Goal: Task Accomplishment & Management: Manage account settings

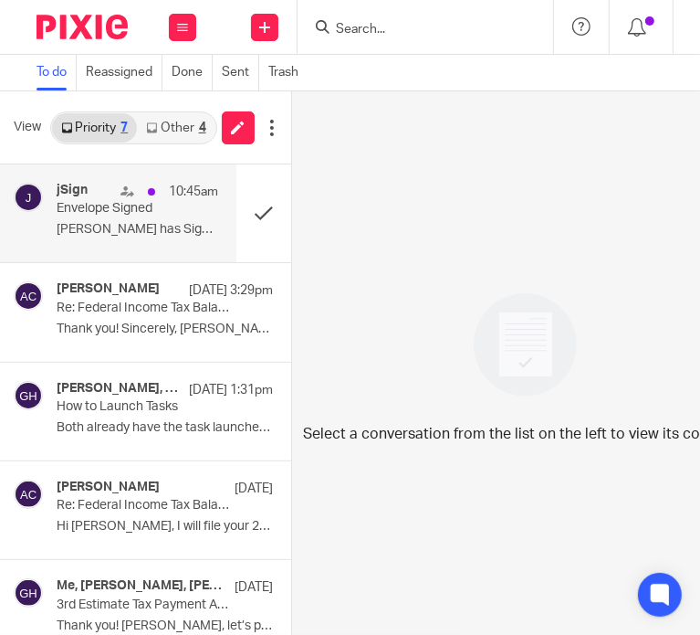
click at [146, 245] on div "jSign 10:45am Envelope Signed Jake Riemenschneider has Signed the Envelope ..." at bounding box center [118, 213] width 236 height 98
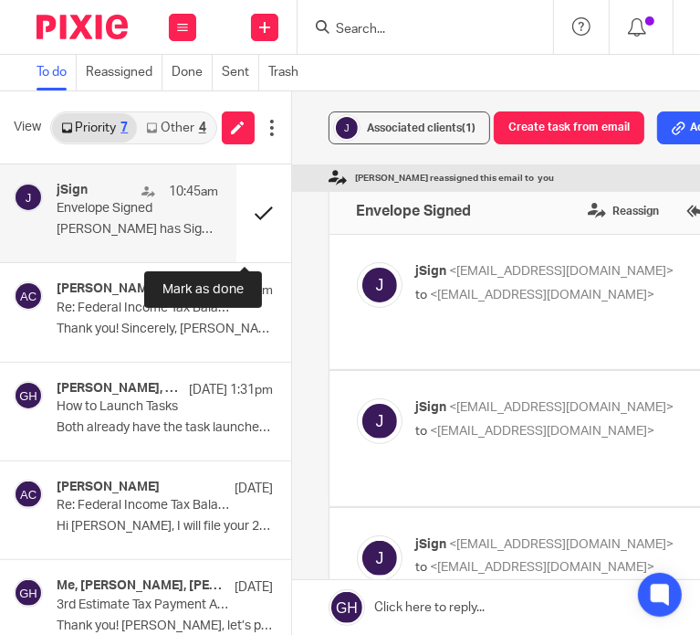
click at [241, 211] on button at bounding box center [263, 213] width 55 height 98
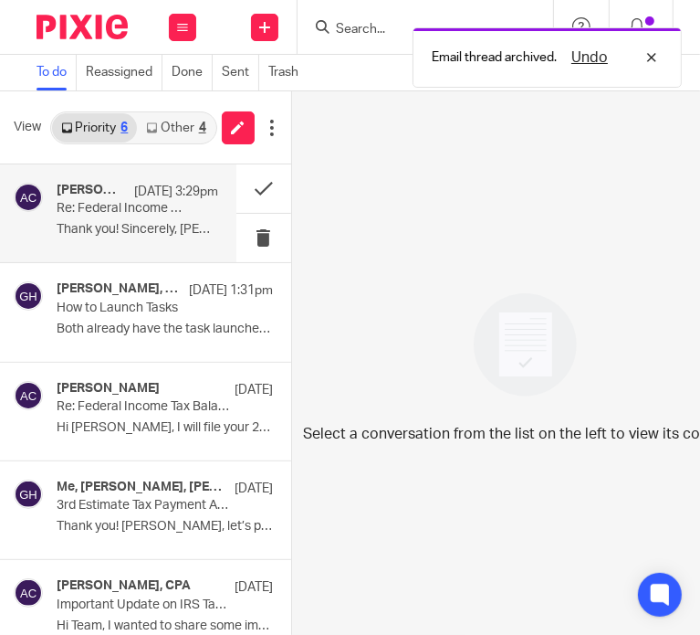
click at [117, 214] on p "Re: Federal Income Tax Balance and Estimated Tax Payments" at bounding box center [121, 209] width 129 height 16
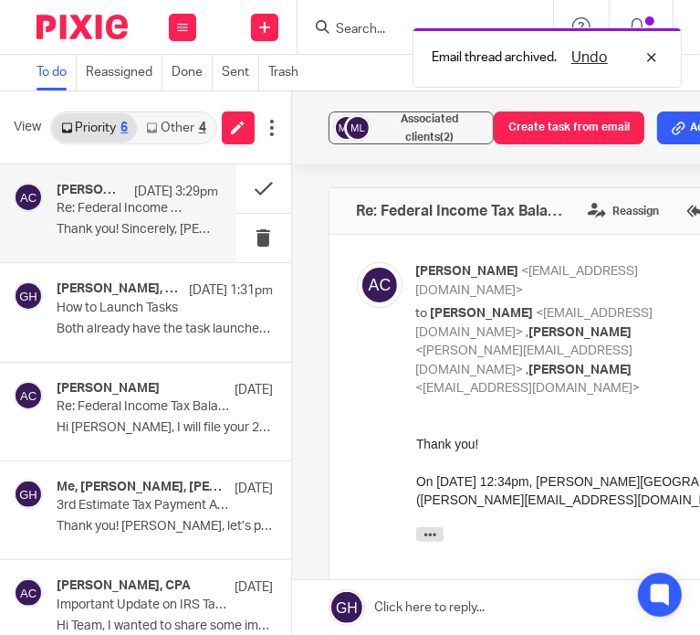
click at [158, 126] on link "Other 4" at bounding box center [176, 127] width 78 height 29
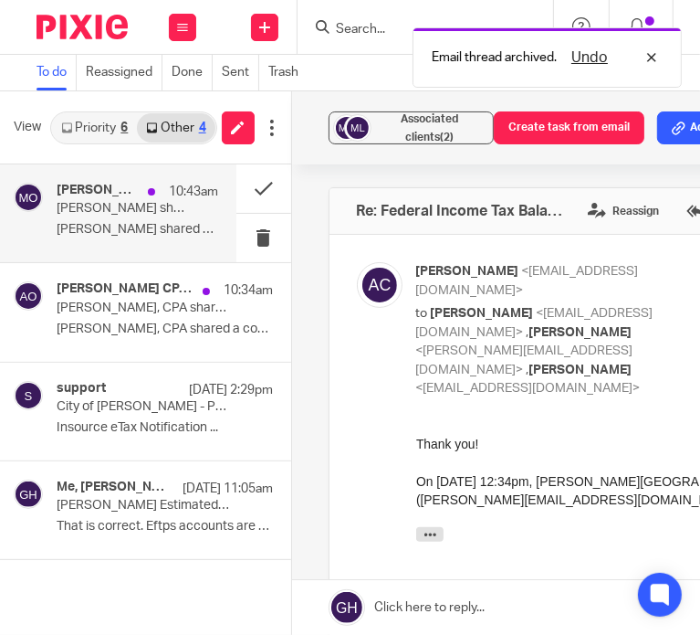
click at [139, 222] on p "Melissa Wander shared a conversation with you ..." at bounding box center [138, 230] width 162 height 16
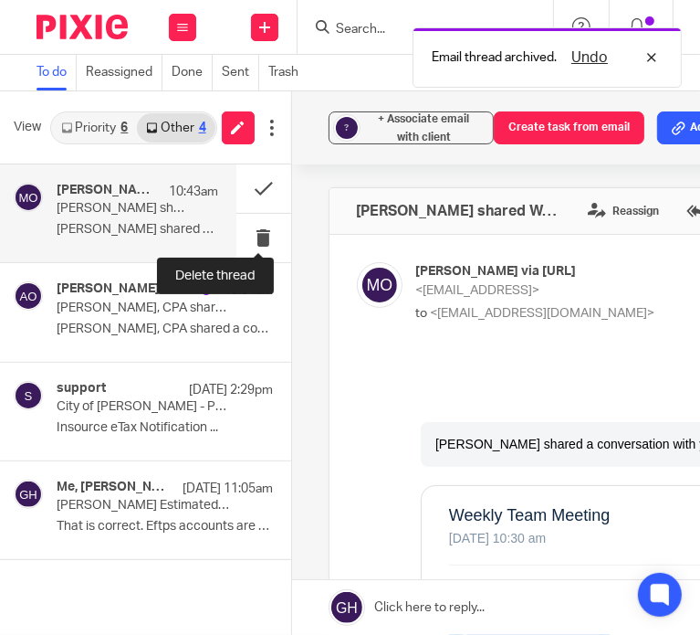
scroll to position [0, 0]
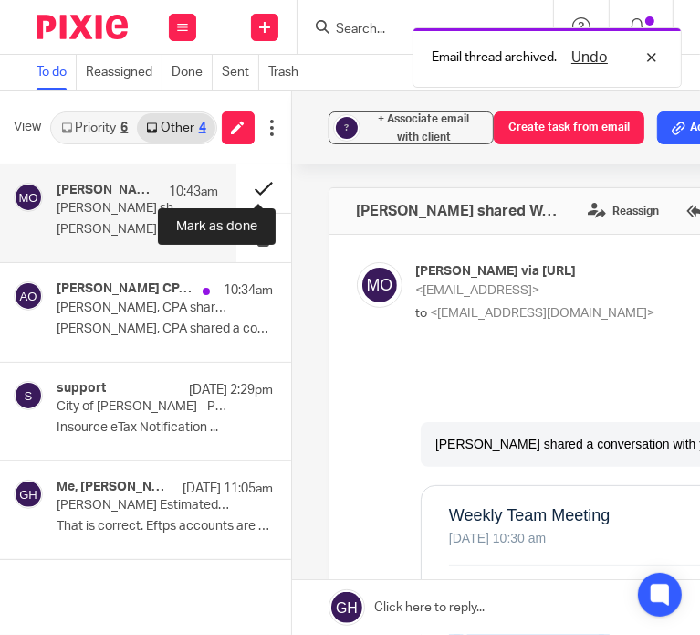
click at [259, 171] on button at bounding box center [263, 188] width 55 height 48
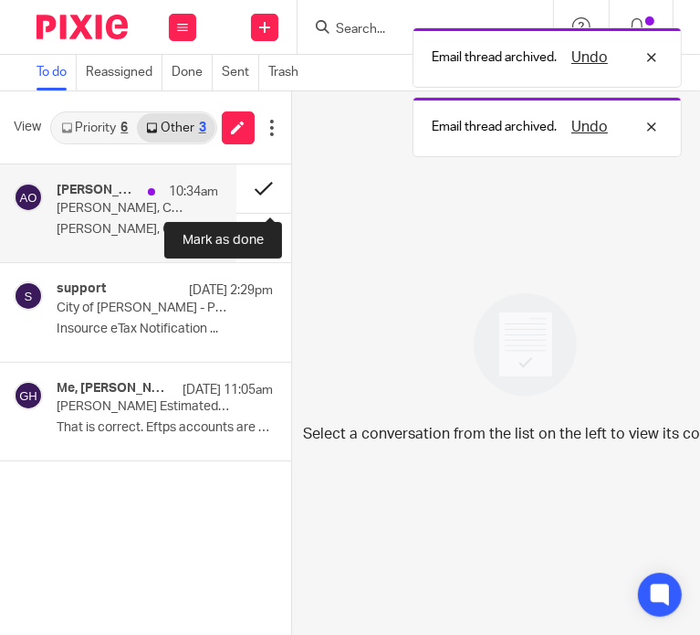
click at [256, 189] on button at bounding box center [263, 188] width 55 height 48
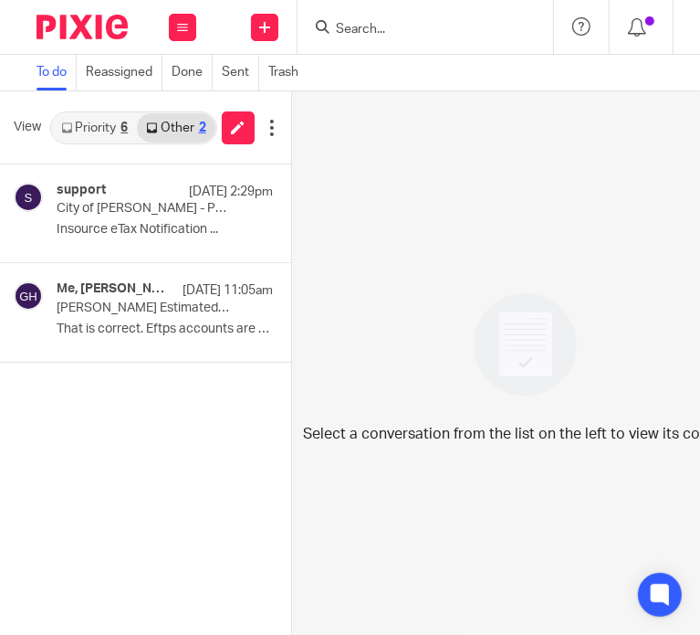
drag, startPoint x: 80, startPoint y: 131, endPoint x: 87, endPoint y: 121, distance: 11.9
click at [80, 131] on link "Priority 6" at bounding box center [94, 127] width 85 height 29
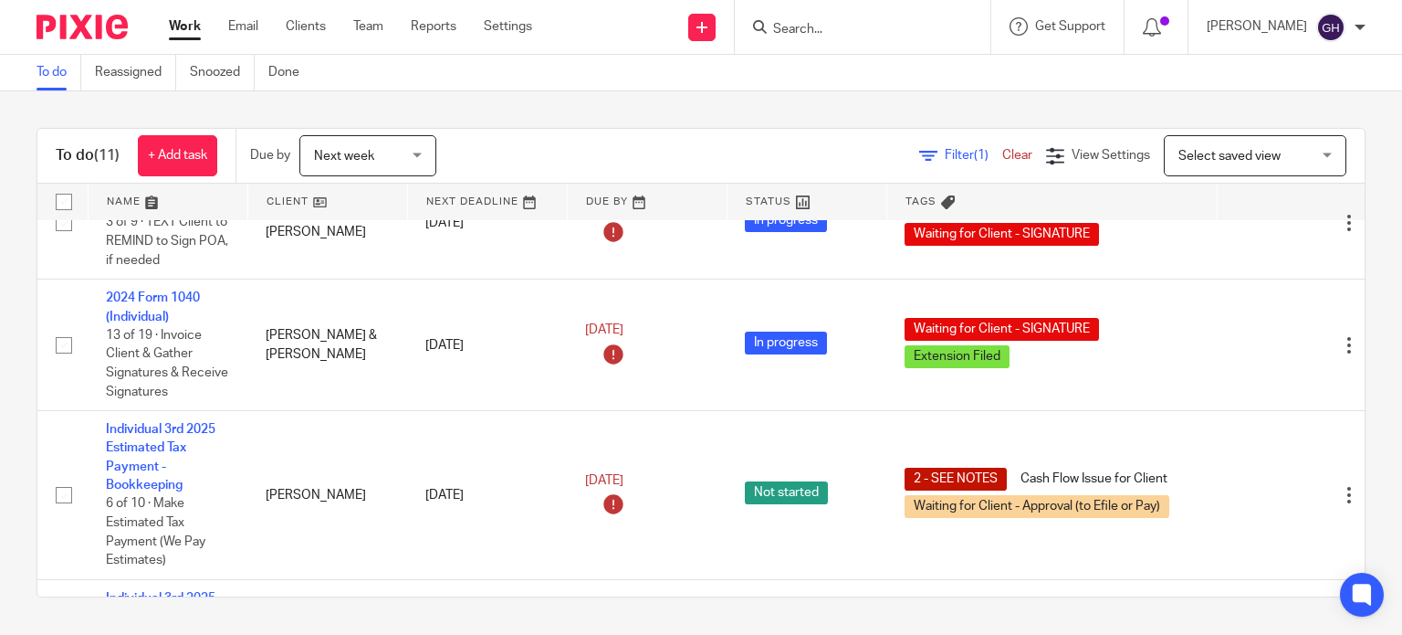
scroll to position [183, 0]
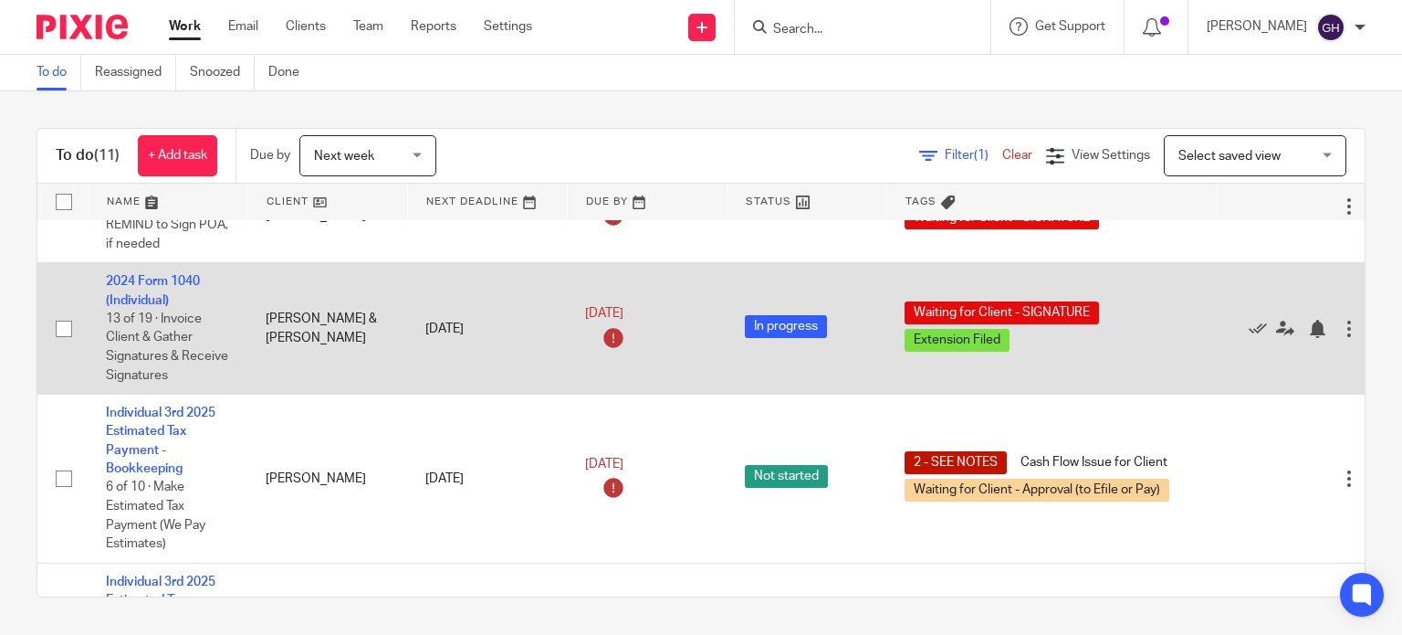
click at [190, 275] on td "2024 Form 1040 (Individual) 13 of 19 · Invoice Client & Gather Signatures & Rec…" at bounding box center [168, 328] width 160 height 131
click at [192, 281] on link "2024 Form 1040 (Individual)" at bounding box center [153, 290] width 94 height 31
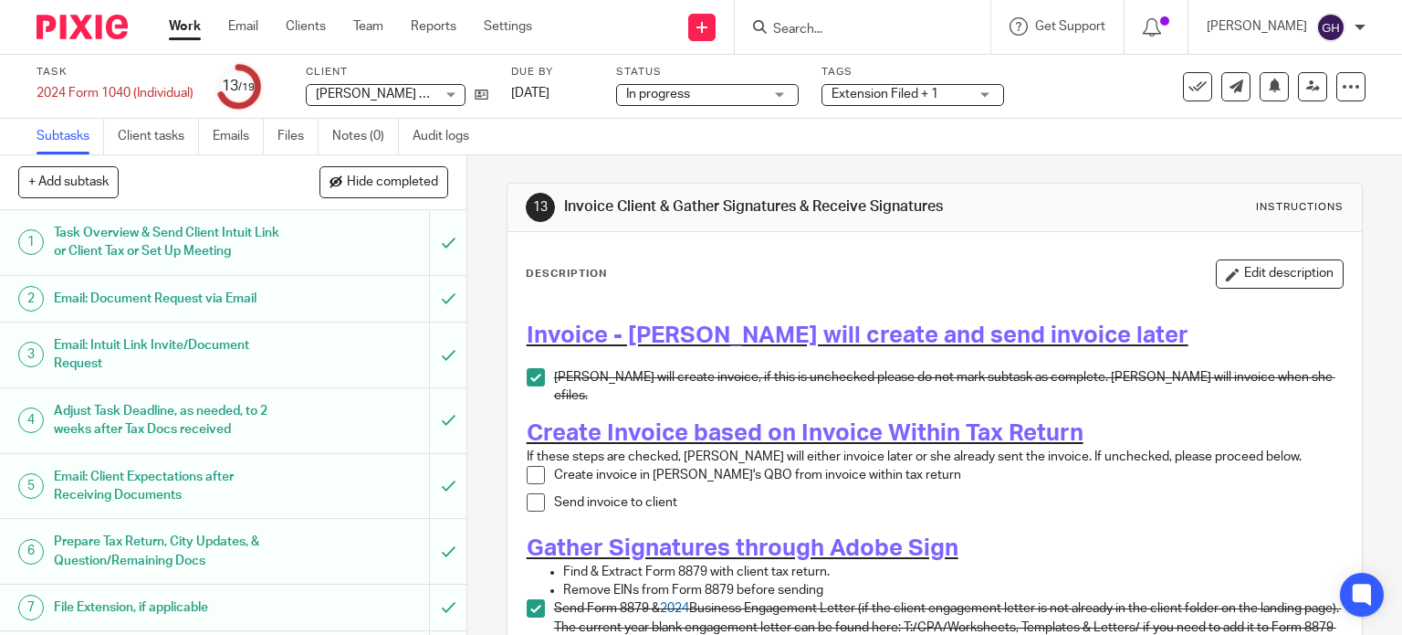
click at [527, 466] on span at bounding box center [536, 475] width 18 height 18
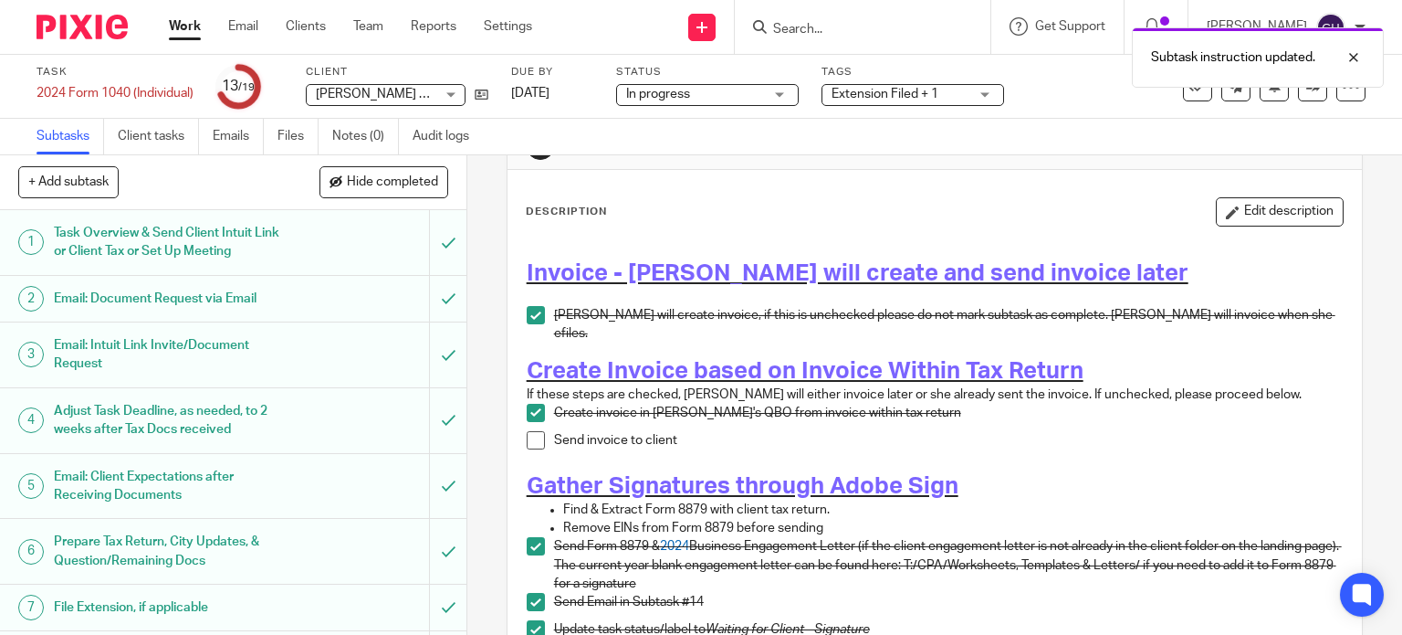
scroll to position [91, 0]
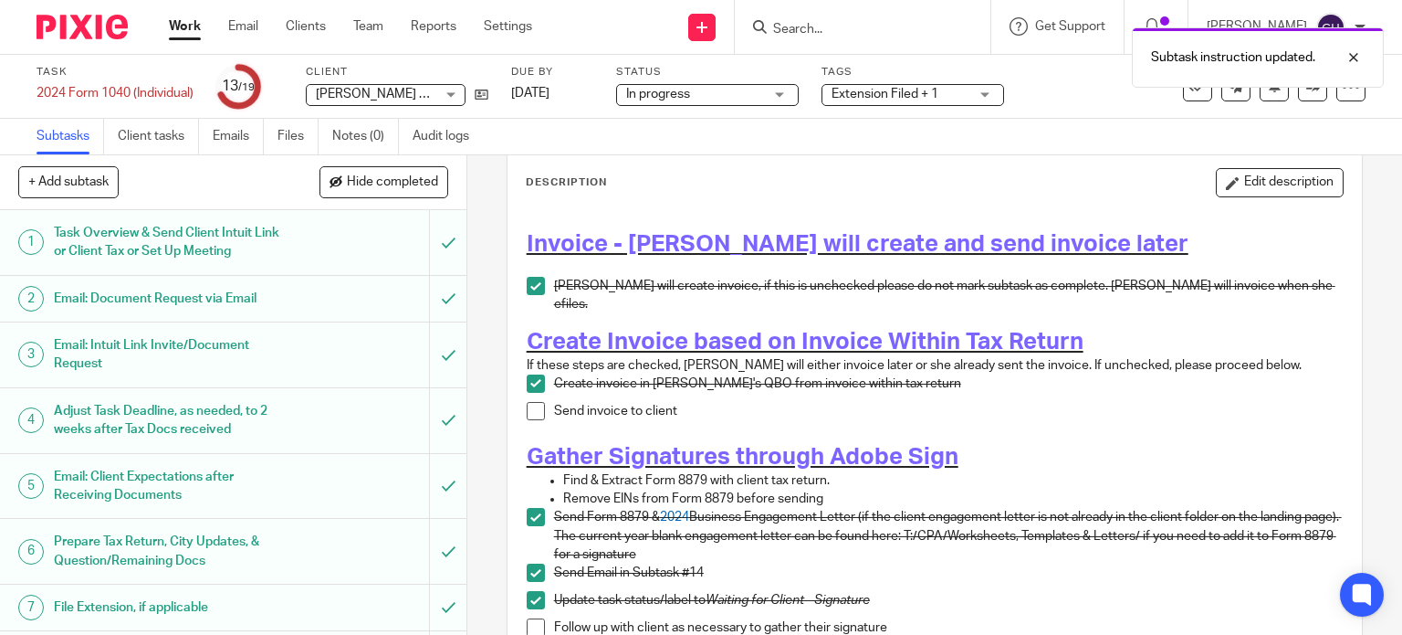
click at [527, 374] on span at bounding box center [536, 383] width 18 height 18
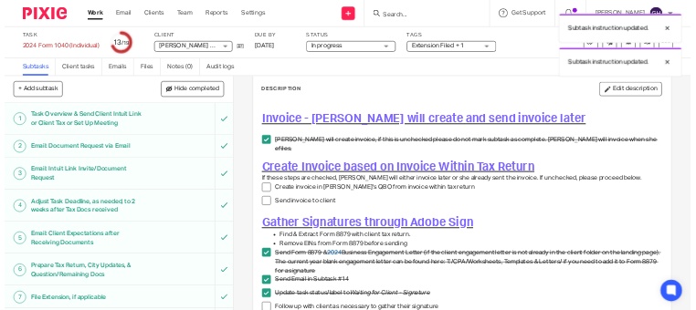
scroll to position [365, 0]
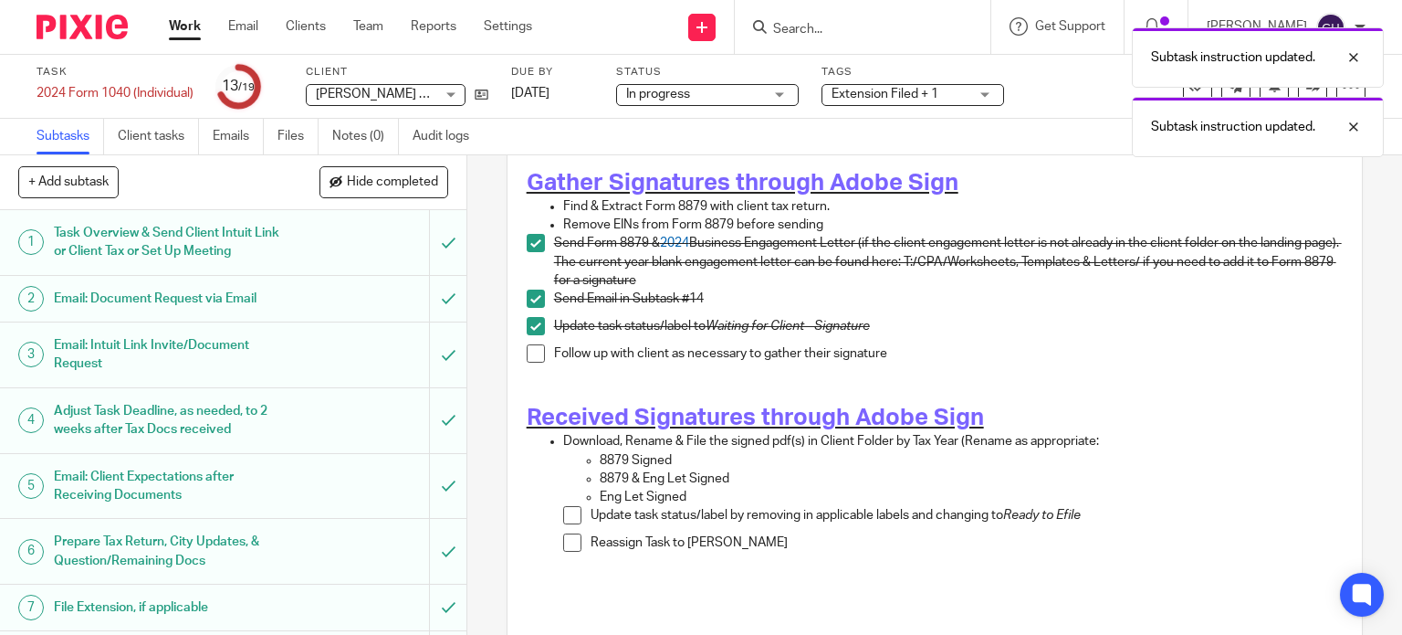
click at [527, 344] on span at bounding box center [536, 353] width 18 height 18
click at [563, 506] on span at bounding box center [572, 515] width 18 height 18
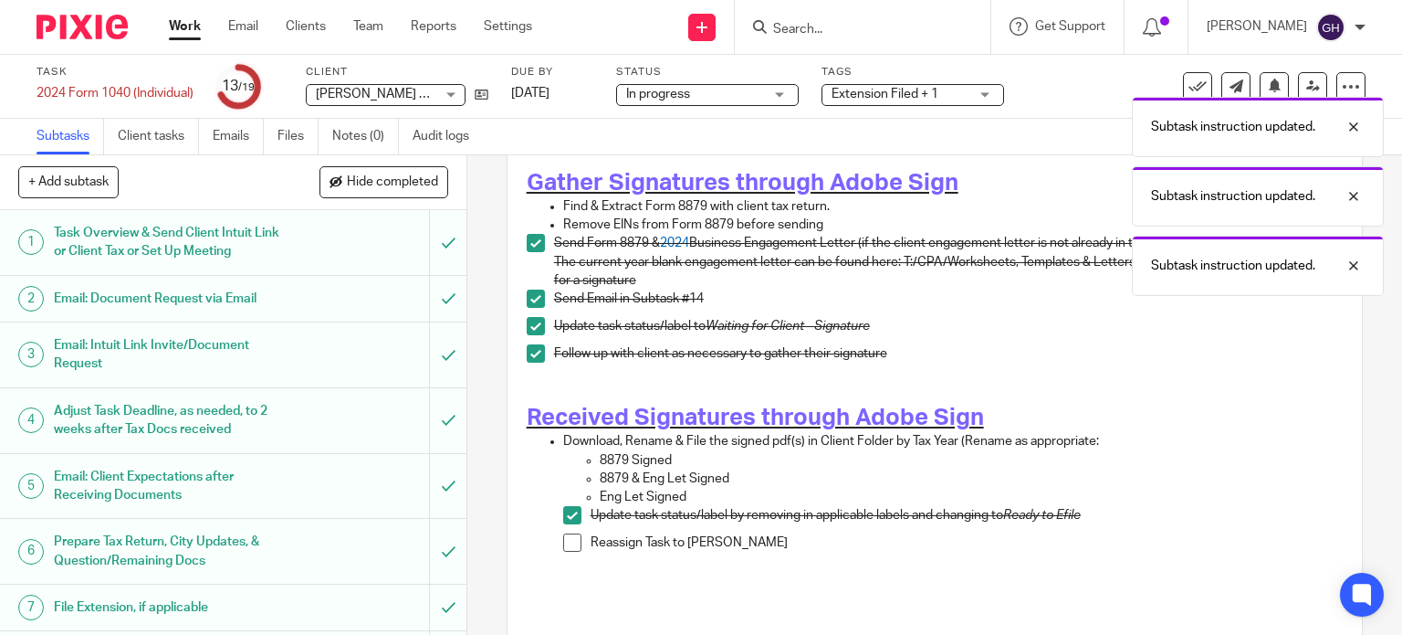
click at [856, 95] on div "Subtask instruction updated. Subtask instruction updated. Subtask instruction u…" at bounding box center [1042, 157] width 683 height 278
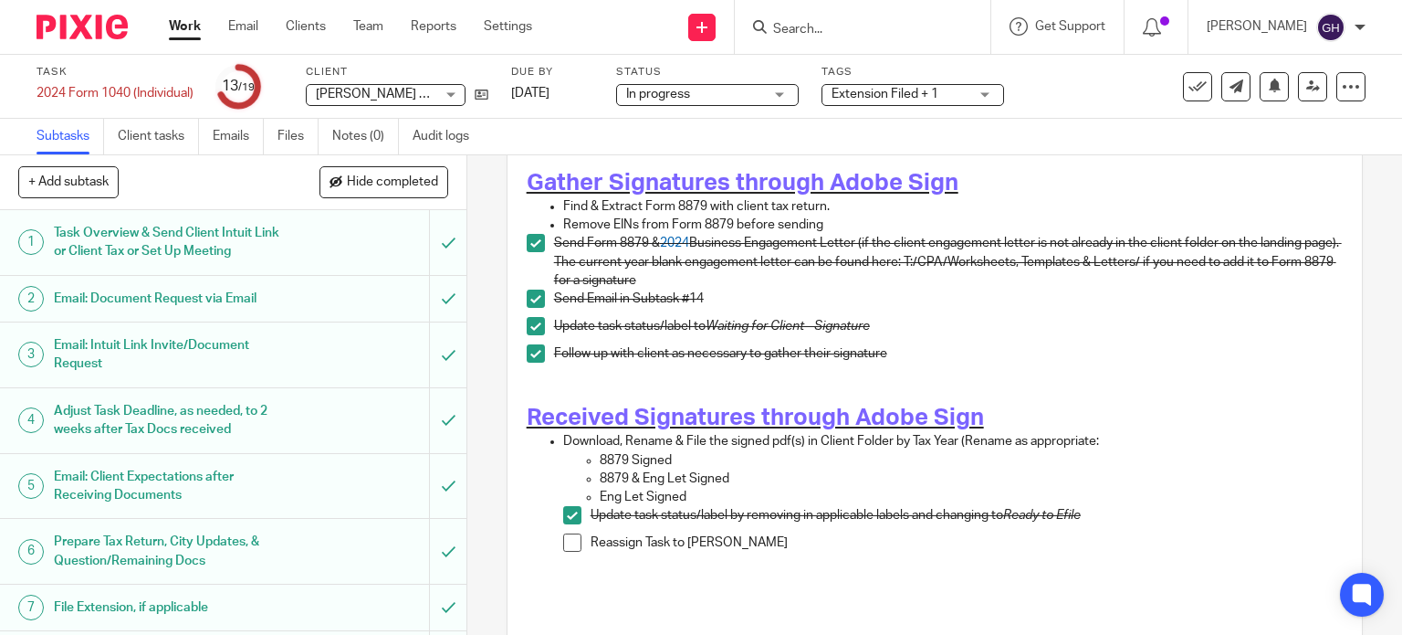
click at [988, 100] on div "Extension Filed + 1" at bounding box center [913, 95] width 183 height 22
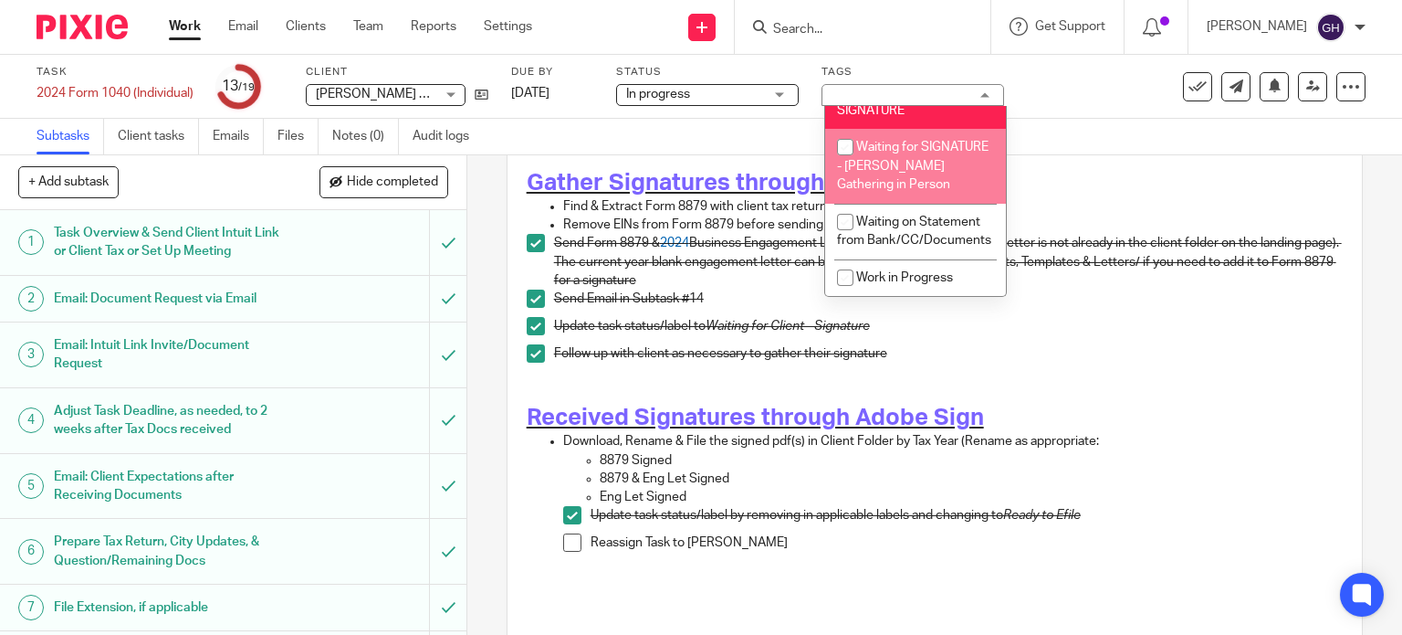
scroll to position [1643, 0]
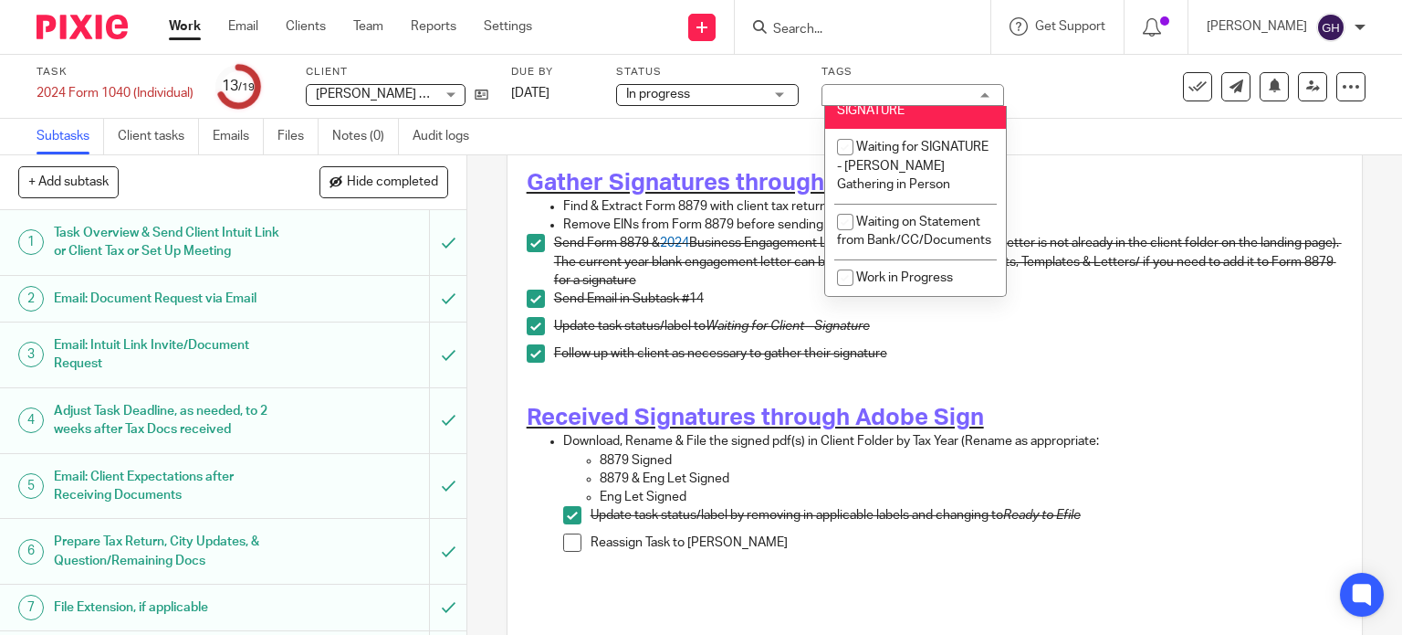
click at [897, 117] on span "Waiting for Client - SIGNATURE" at bounding box center [899, 101] width 125 height 32
checkbox input "false"
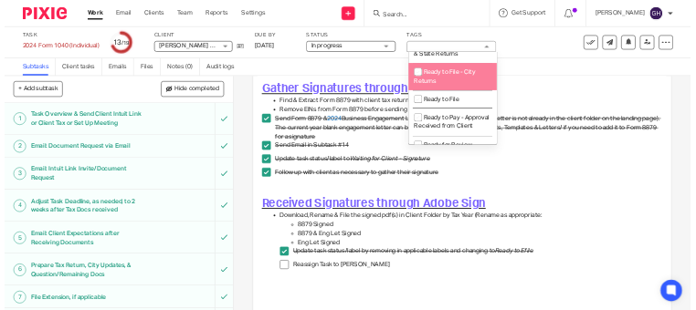
scroll to position [913, 0]
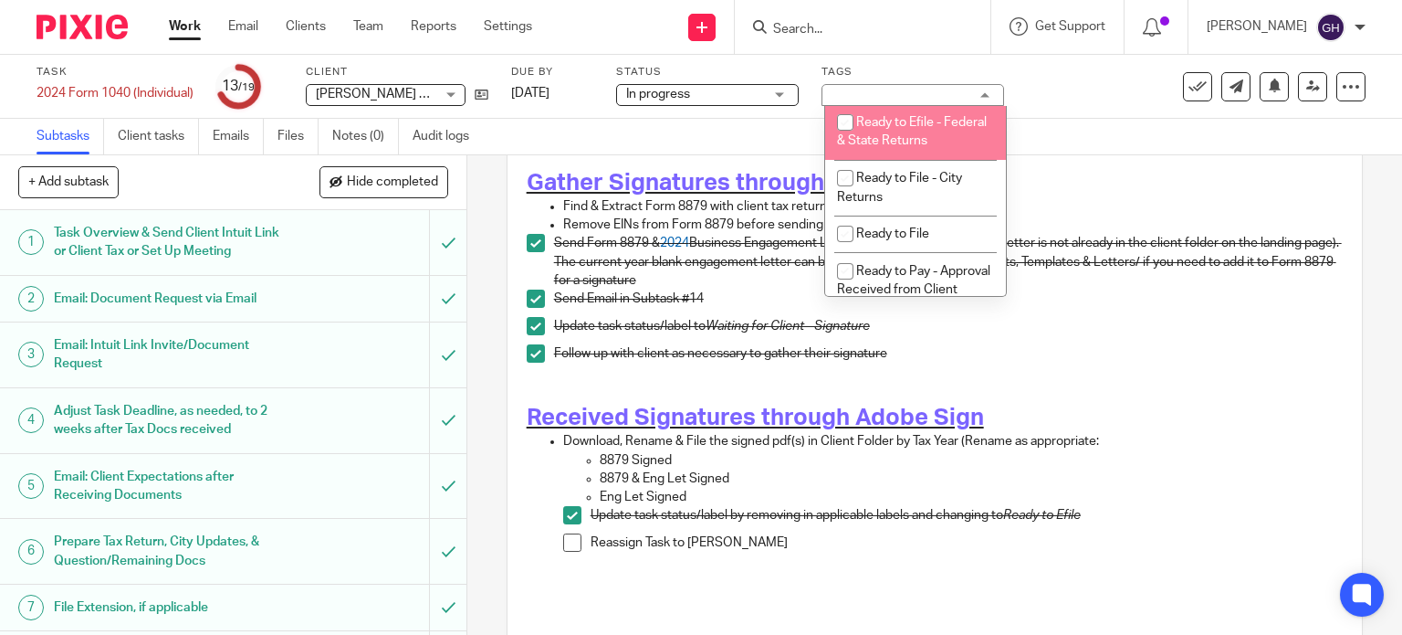
click at [909, 148] on span "Ready to Efile - Federal & State Returns" at bounding box center [912, 132] width 150 height 32
checkbox input "true"
click at [995, 96] on div "Extension Filed + 1" at bounding box center [913, 95] width 183 height 22
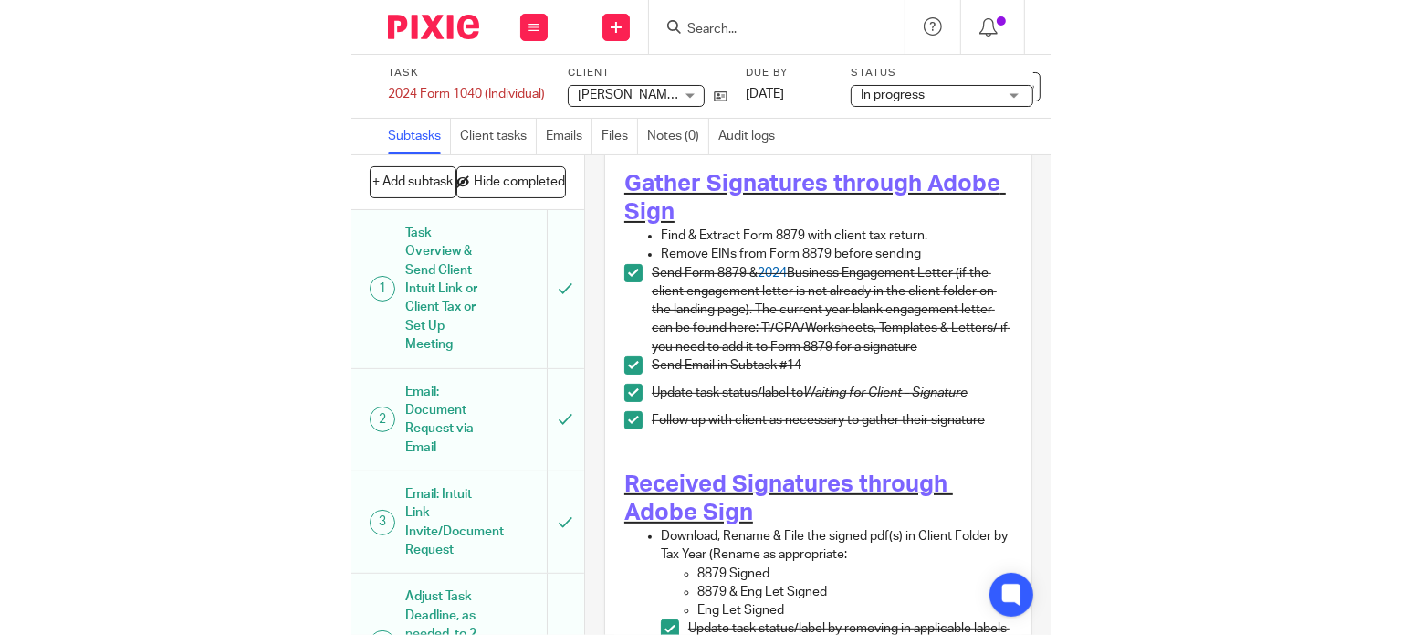
scroll to position [365, 0]
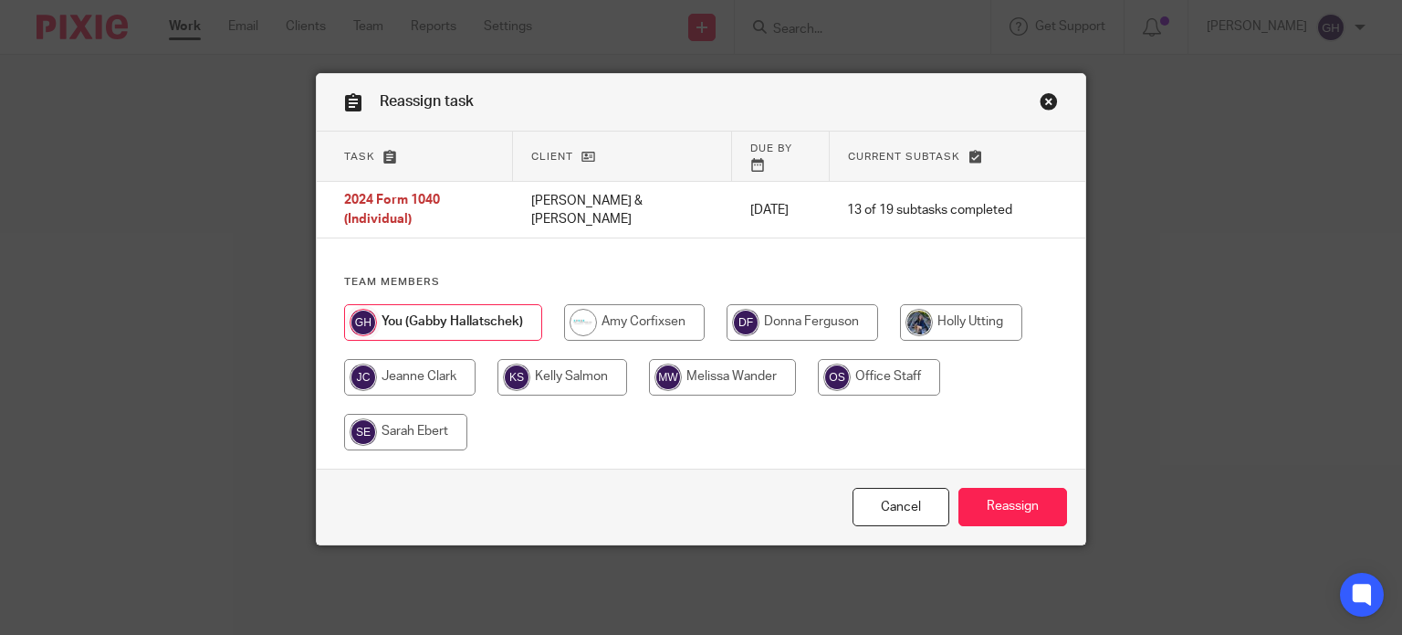
click at [639, 304] on input "radio" at bounding box center [634, 322] width 141 height 37
radio input "true"
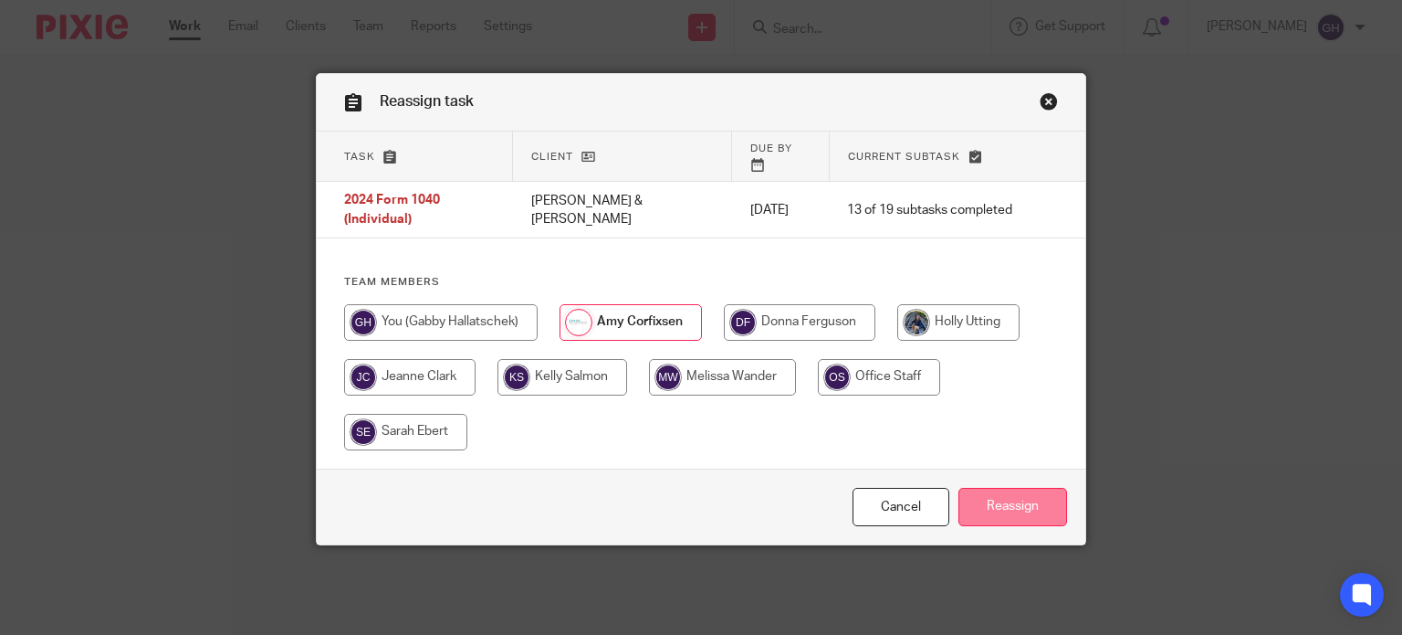
click at [1004, 495] on input "Reassign" at bounding box center [1013, 507] width 109 height 39
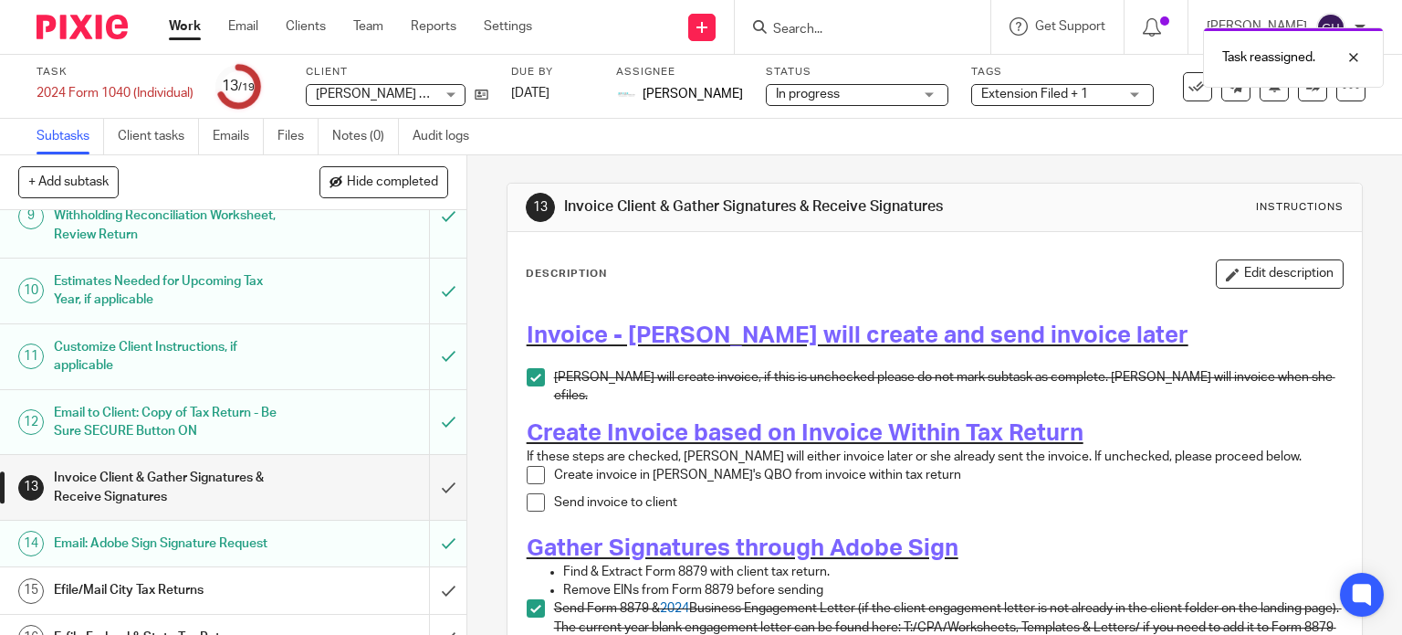
scroll to position [686, 0]
